Goal: Transaction & Acquisition: Purchase product/service

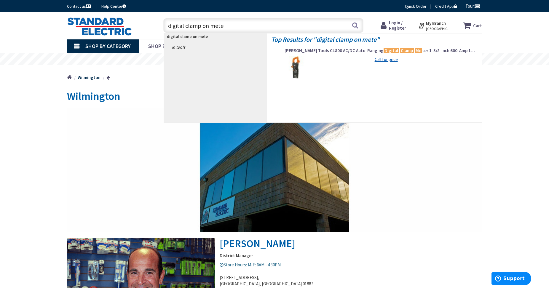
type input "digital clamp on meter"
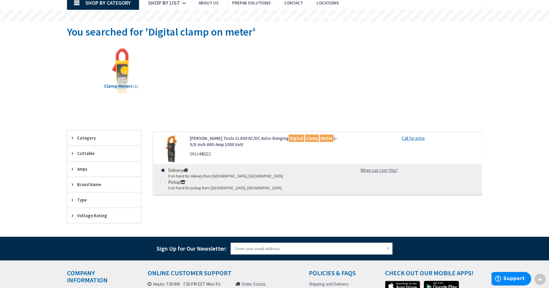
scroll to position [43, 0]
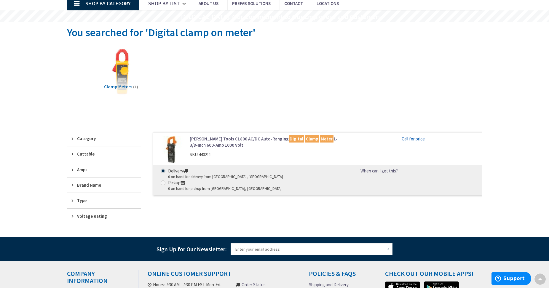
click at [84, 170] on span "Amps" at bounding box center [101, 169] width 48 height 6
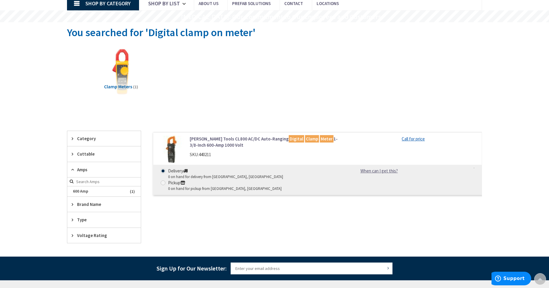
click at [124, 86] on span "Clamp Meters" at bounding box center [118, 87] width 28 height 6
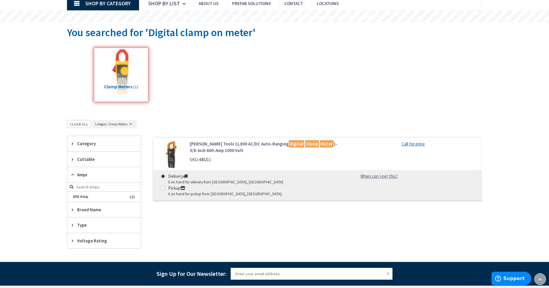
scroll to position [163, 0]
